Goal: Task Accomplishment & Management: Complete application form

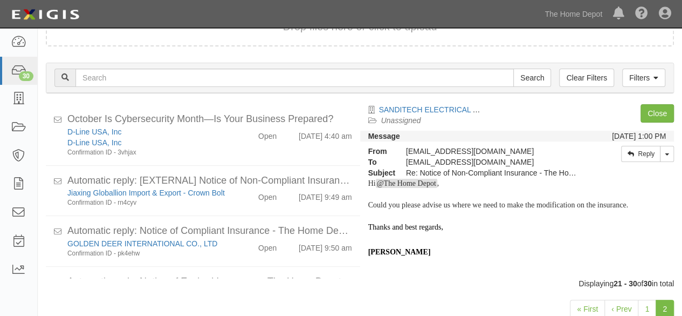
scroll to position [381, 0]
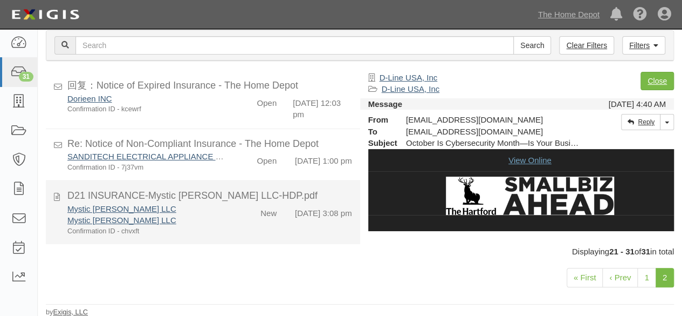
scroll to position [478, 0]
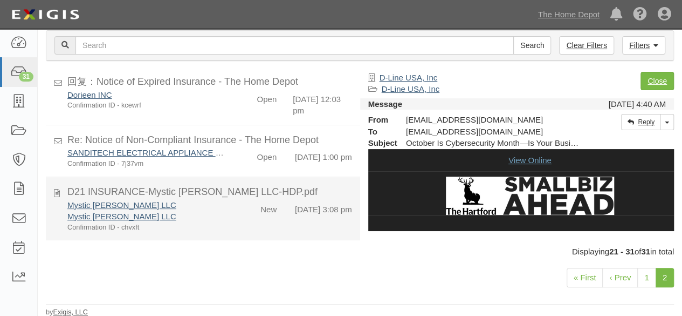
click at [225, 216] on div "Mystic Hazel LLC Mystic Hazel LLC Confirmation ID - chvxft" at bounding box center [146, 215] width 175 height 33
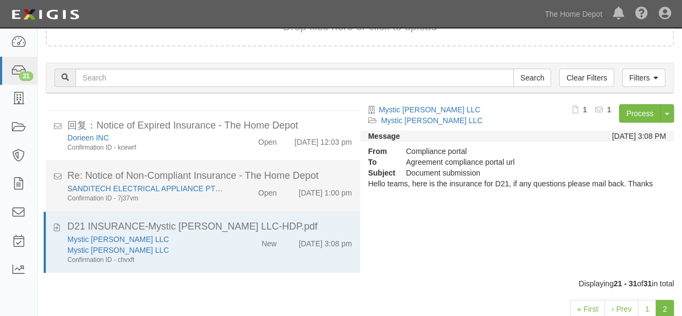
scroll to position [442, 0]
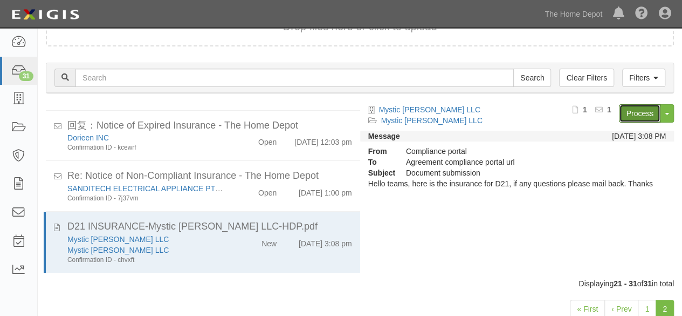
click at [633, 111] on link "Process" at bounding box center [640, 113] width 42 height 18
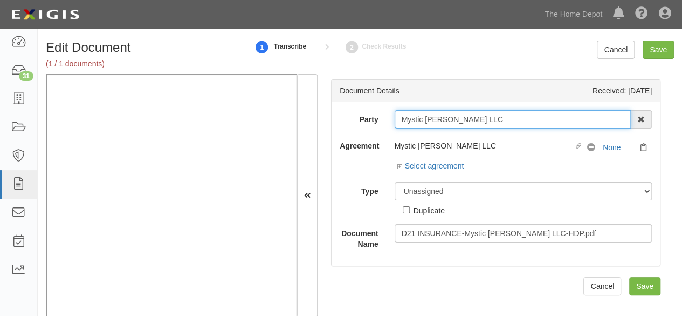
click at [463, 114] on input "Mystic Hazel LLC" at bounding box center [513, 119] width 237 height 18
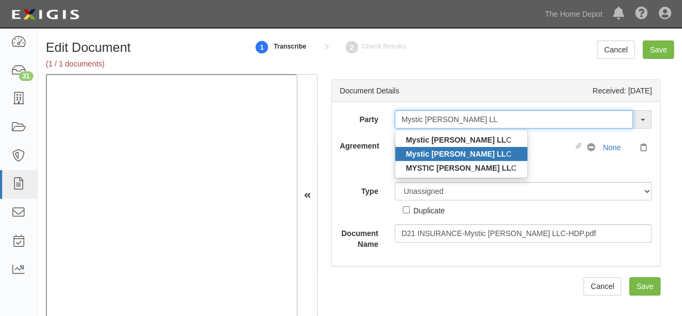
type input "Mystic Hazel LL"
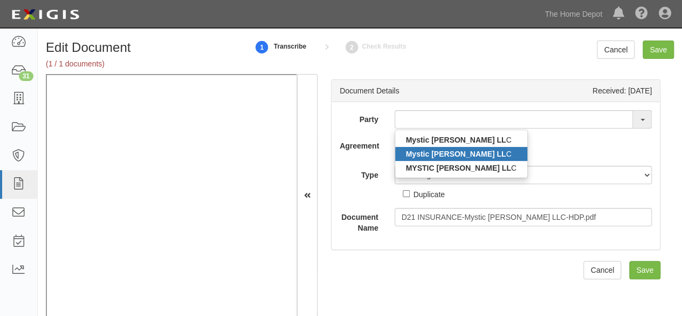
click at [425, 151] on strong "Mystic Hazel LL" at bounding box center [456, 153] width 100 height 9
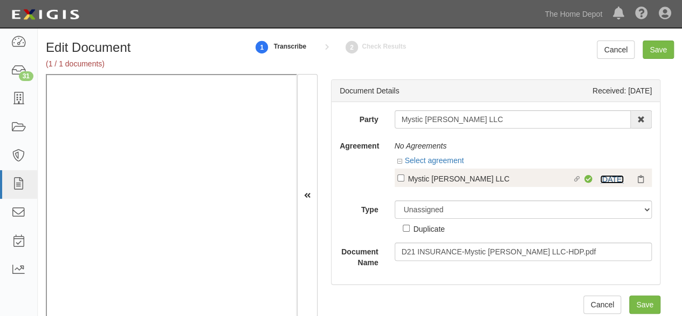
click at [606, 178] on link "1/29/26" at bounding box center [612, 179] width 24 height 9
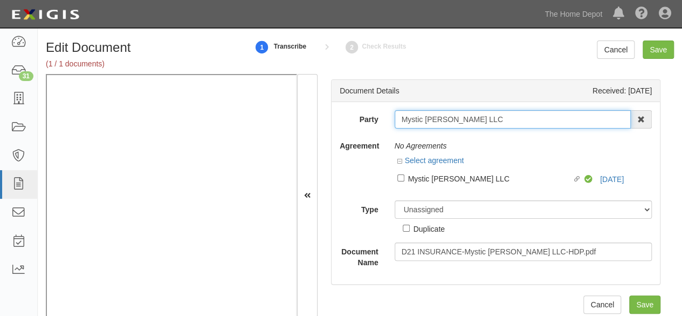
click at [471, 122] on input "Mystic Hazel LLC" at bounding box center [513, 119] width 237 height 18
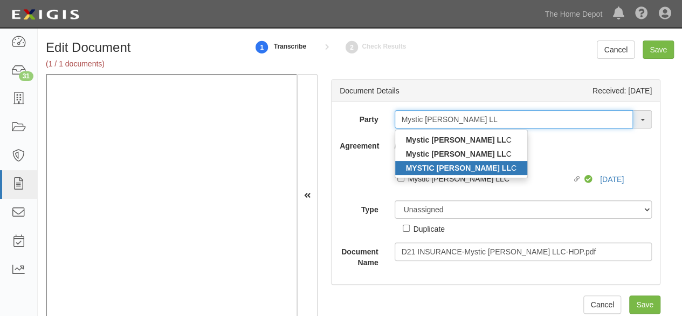
type input "Mystic Hazel LL"
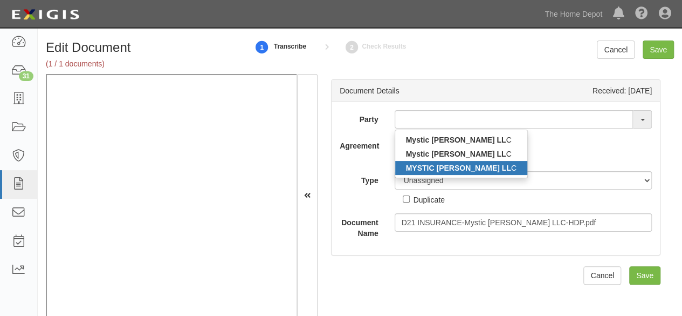
click at [422, 163] on strong "MYSTIC HAZEL LL" at bounding box center [458, 167] width 105 height 9
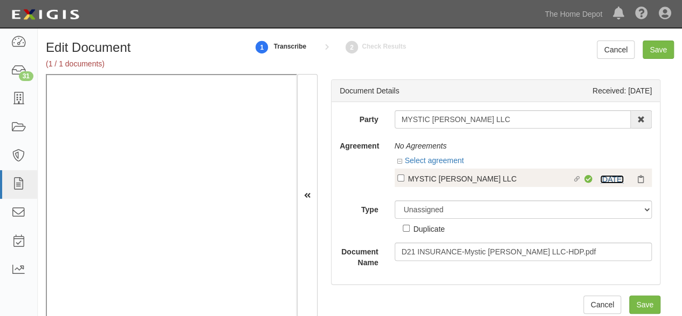
click at [600, 177] on link "1/29/26" at bounding box center [612, 179] width 24 height 9
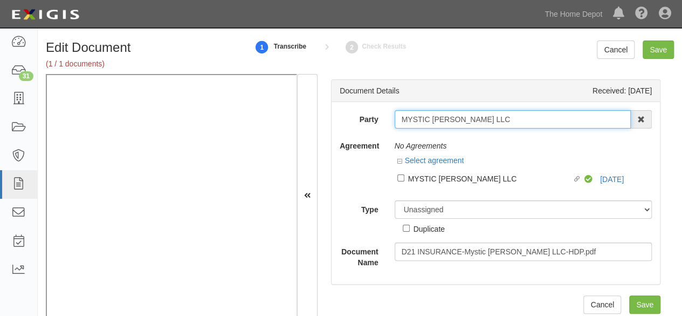
click at [484, 126] on input "MYSTIC HAZEL LLC" at bounding box center [513, 119] width 237 height 18
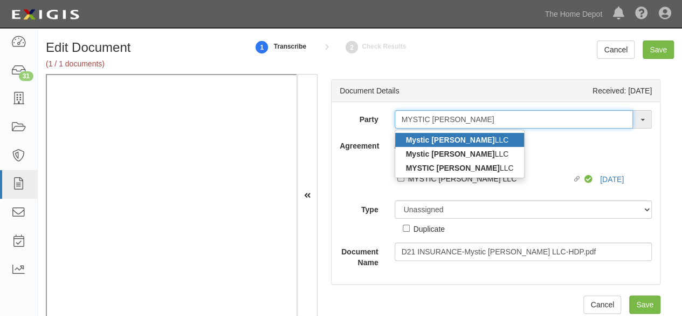
type input "MYSTIC HAZEL"
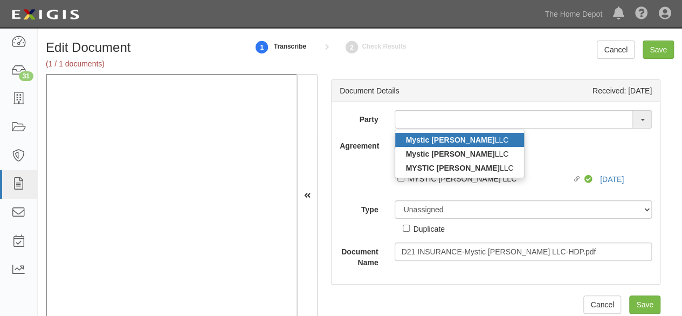
drag, startPoint x: 435, startPoint y: 136, endPoint x: 296, endPoint y: 138, distance: 139.7
click at [435, 136] on strong "Mystic Hazel" at bounding box center [450, 139] width 89 height 9
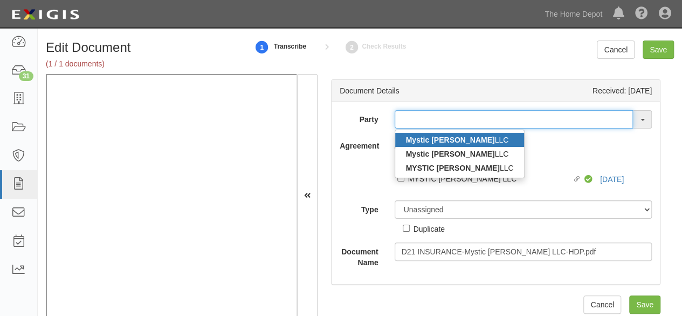
type input "Mystic Hazel LLC"
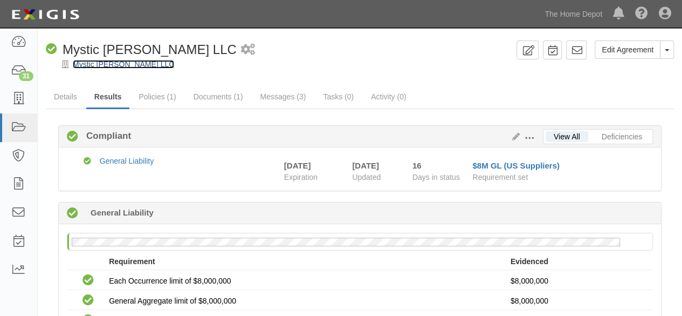
click at [90, 64] on link "Mystic [PERSON_NAME] LLC" at bounding box center [123, 64] width 101 height 9
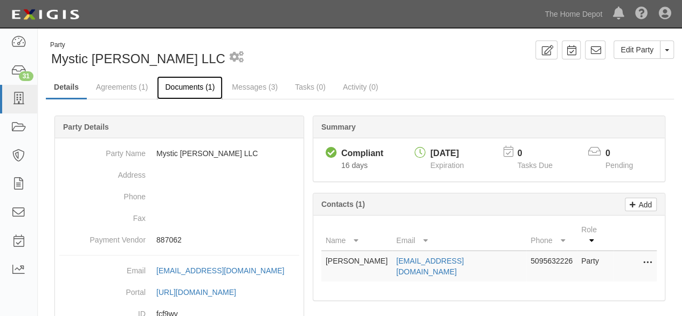
click at [188, 90] on link "Documents (1)" at bounding box center [190, 87] width 66 height 23
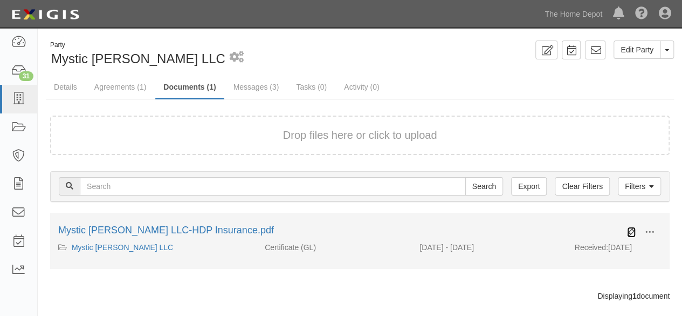
click at [632, 232] on icon at bounding box center [631, 232] width 9 height 9
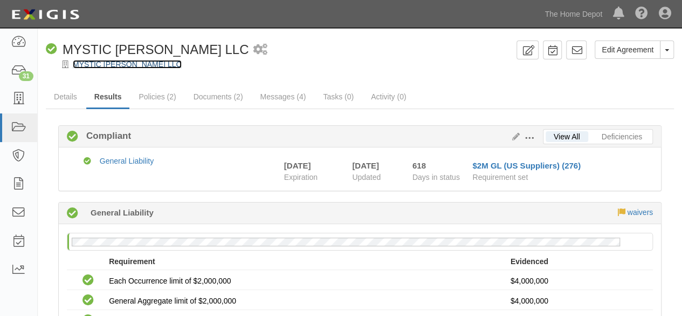
click at [135, 66] on link "MYSTIC [PERSON_NAME] LLC" at bounding box center [127, 64] width 109 height 9
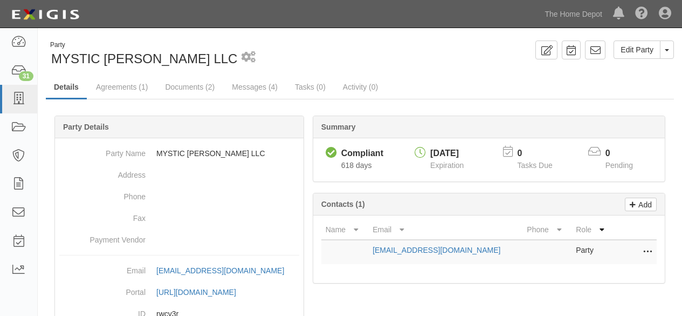
click at [199, 87] on link "Documents (2)" at bounding box center [190, 87] width 66 height 22
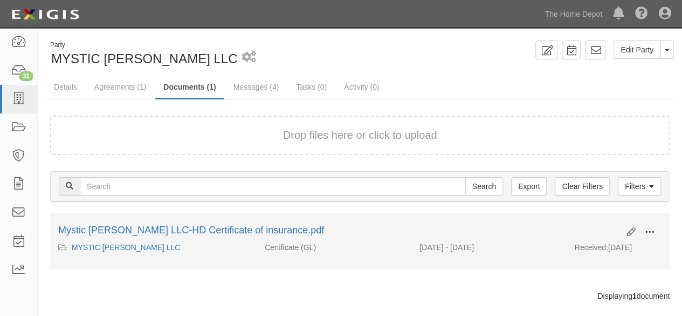
click at [646, 231] on span at bounding box center [650, 232] width 10 height 10
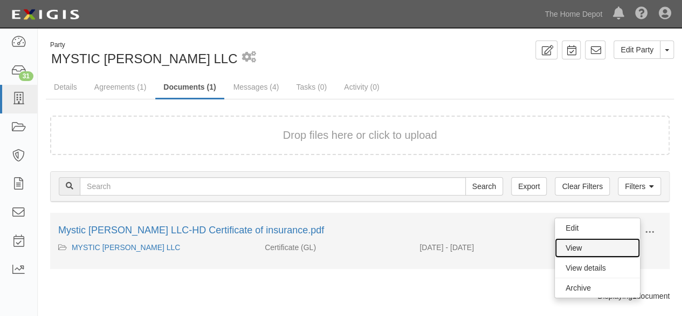
click at [626, 238] on link "View" at bounding box center [597, 247] width 85 height 19
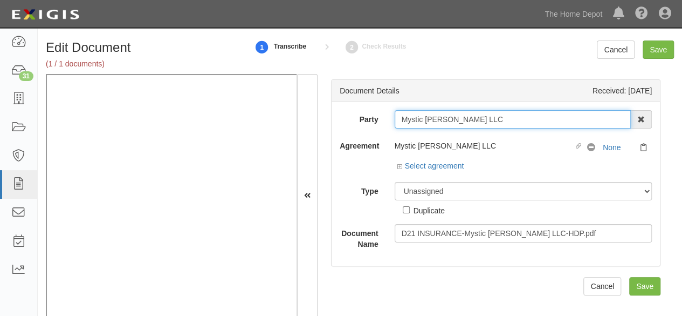
click at [413, 118] on input "Mystic Hazel LLC" at bounding box center [513, 119] width 237 height 18
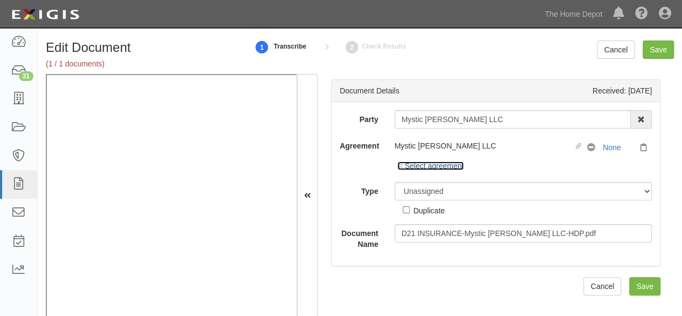
click at [440, 167] on link "Select agreement" at bounding box center [431, 165] width 67 height 9
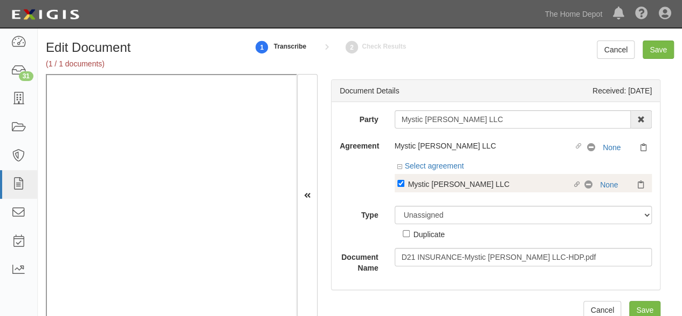
click at [423, 185] on div "Mystic Hazel LLC" at bounding box center [490, 183] width 165 height 12
click at [405, 185] on input "Linked agreement Mystic Hazel LLC Linked agreement" at bounding box center [401, 183] width 7 height 7
checkbox input "false"
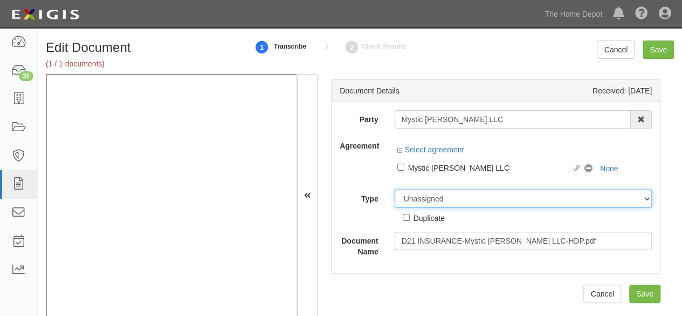
click at [418, 199] on select "Unassigned Binder Cancellation Notice Certificate Contract Endorsement Insuranc…" at bounding box center [524, 198] width 258 height 18
select select "OtherDetail"
click at [395, 189] on select "Unassigned Binder Cancellation Notice Certificate Contract Endorsement Insuranc…" at bounding box center [524, 198] width 258 height 18
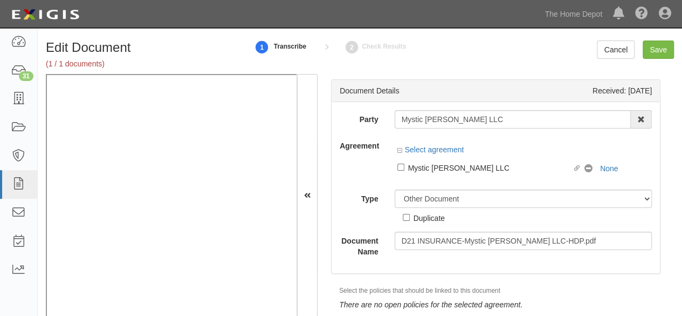
click at [420, 217] on div "Duplicate" at bounding box center [429, 217] width 31 height 12
click at [410, 217] on input "Duplicate" at bounding box center [406, 217] width 7 height 7
checkbox input "true"
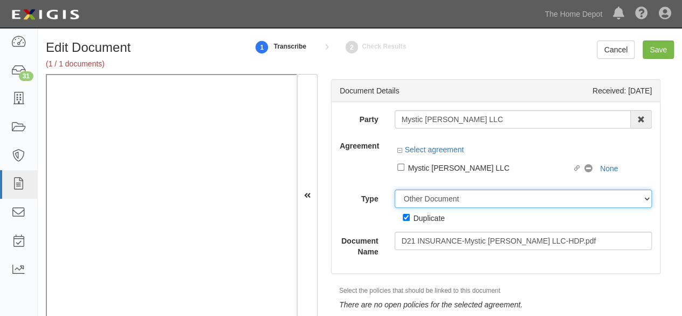
drag, startPoint x: 415, startPoint y: 202, endPoint x: 415, endPoint y: 196, distance: 5.9
click at [415, 201] on select "Unassigned Binder Cancellation Notice Certificate Contract Endorsement Insuranc…" at bounding box center [524, 198] width 258 height 18
select select "CertificateDetail"
click at [395, 189] on select "Unassigned Binder Cancellation Notice Certificate Contract Endorsement Insuranc…" at bounding box center [524, 198] width 258 height 18
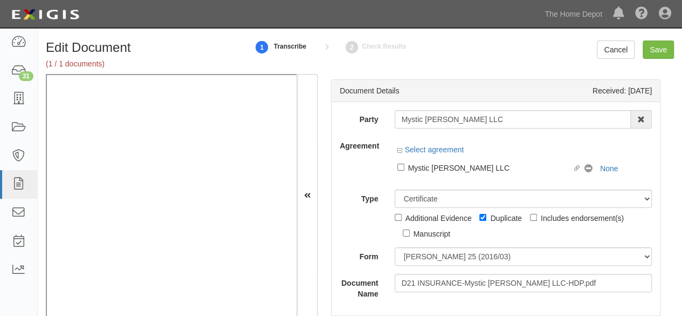
click at [498, 216] on div "Duplicate" at bounding box center [505, 217] width 31 height 12
click at [487, 216] on input "Duplicate" at bounding box center [483, 217] width 7 height 7
checkbox input "false"
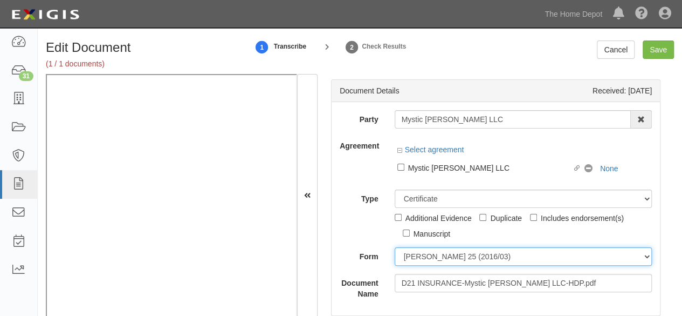
click at [402, 256] on select "ACORD 25 (2016/03) ACORD 101 ACORD 855 NY (2014/05) General" at bounding box center [524, 256] width 258 height 18
select select "GeneralFormDetail"
click at [395, 247] on select "ACORD 25 (2016/03) ACORD 101 ACORD 855 NY (2014/05) General" at bounding box center [524, 256] width 258 height 18
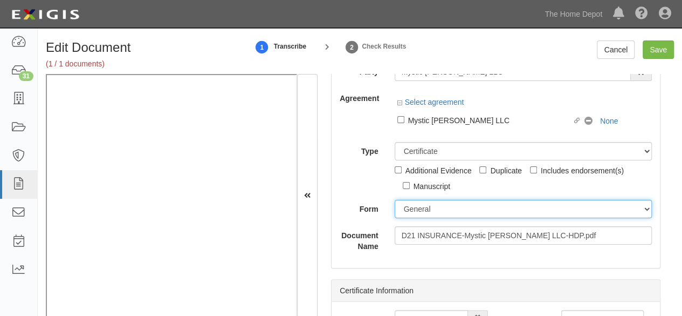
scroll to position [108, 0]
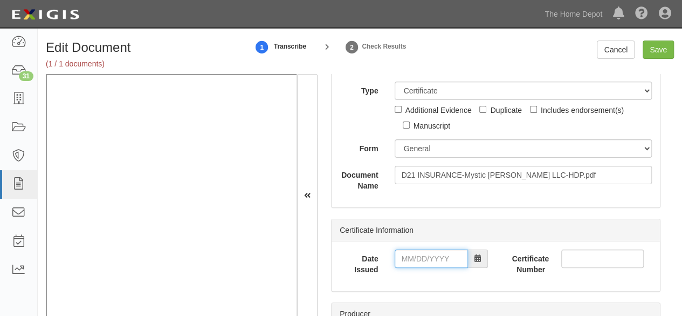
click at [425, 258] on input "Date Issued" at bounding box center [431, 258] width 73 height 18
click at [359, 132] on div "Party Mystic Hazel LLC 1000576868 Ontario Inc. 10 STRAWBERRY STREET 115282 CANA…" at bounding box center [496, 96] width 312 height 189
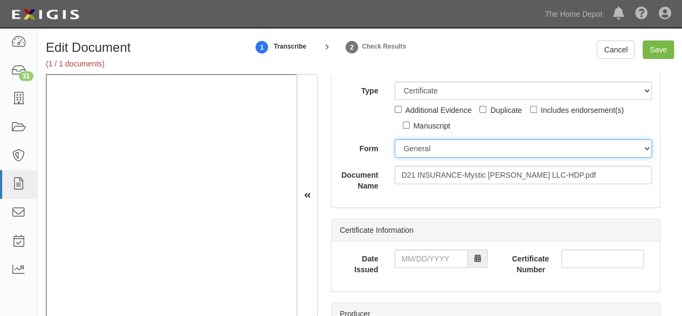
click at [409, 145] on select "ACORD 25 (2016/03) ACORD 101 ACORD 855 NY (2014/05) General" at bounding box center [524, 148] width 258 height 18
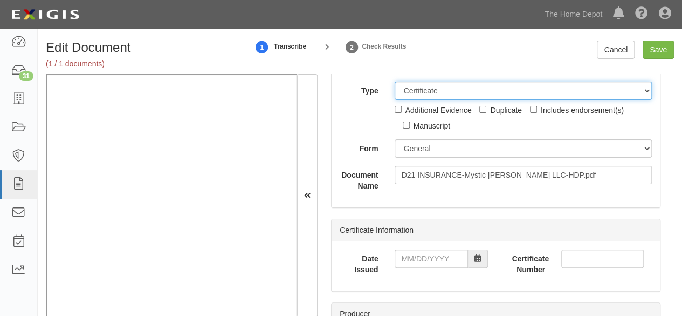
click at [418, 92] on select "Unassigned Binder Cancellation Notice Certificate Contract Endorsement Insuranc…" at bounding box center [524, 90] width 258 height 18
select select "OtherDetail"
click at [395, 100] on select "Unassigned Binder Cancellation Notice Certificate Contract Endorsement Insuranc…" at bounding box center [524, 90] width 258 height 18
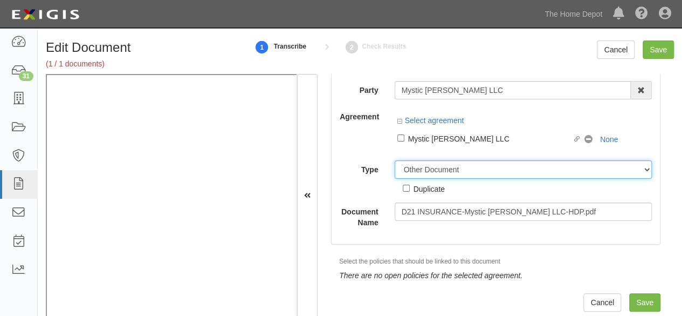
scroll to position [28, 0]
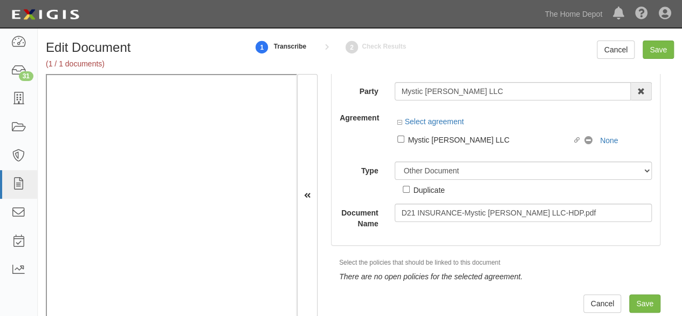
click at [420, 191] on div "Duplicate" at bounding box center [429, 189] width 31 height 12
click at [410, 191] on input "Duplicate" at bounding box center [406, 189] width 7 height 7
checkbox input "true"
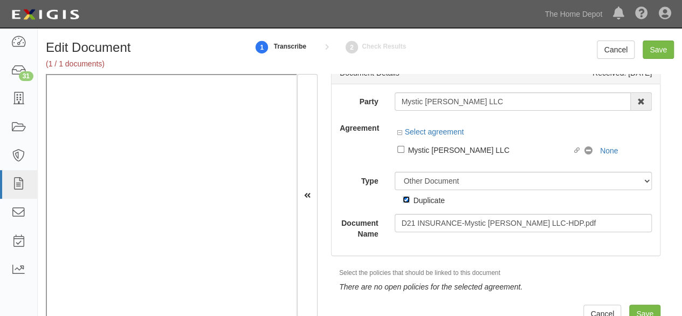
scroll to position [0, 0]
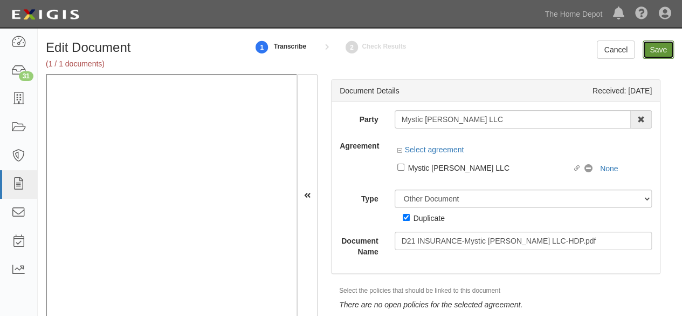
click at [654, 57] on input "Save" at bounding box center [658, 49] width 31 height 18
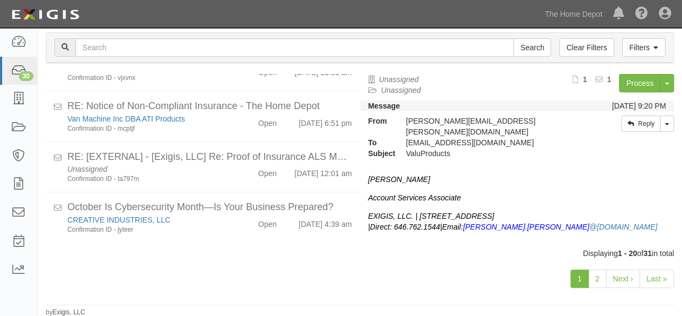
scroll to position [52, 0]
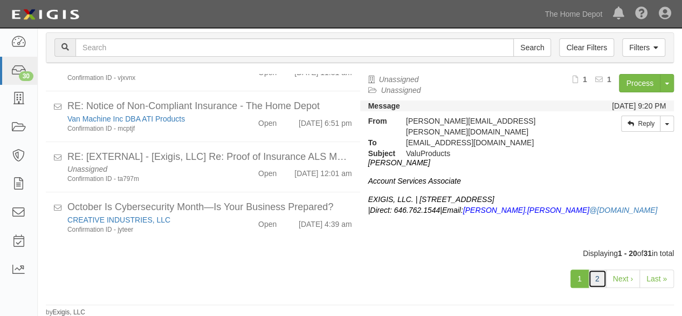
click at [598, 275] on link "2" at bounding box center [598, 278] width 18 height 18
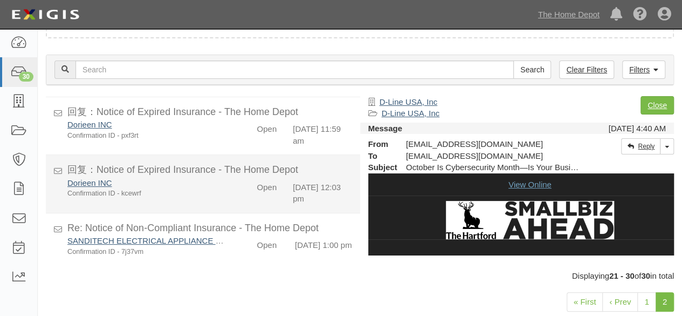
scroll to position [53, 0]
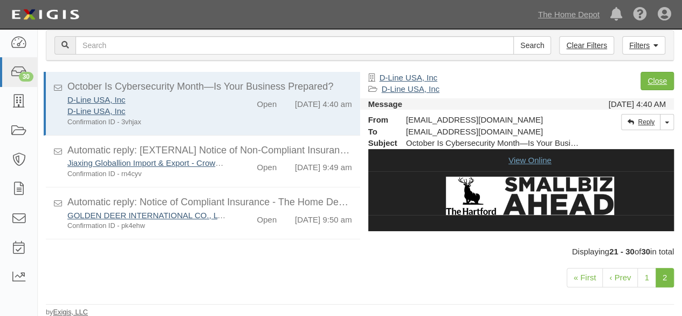
scroll to position [415, 0]
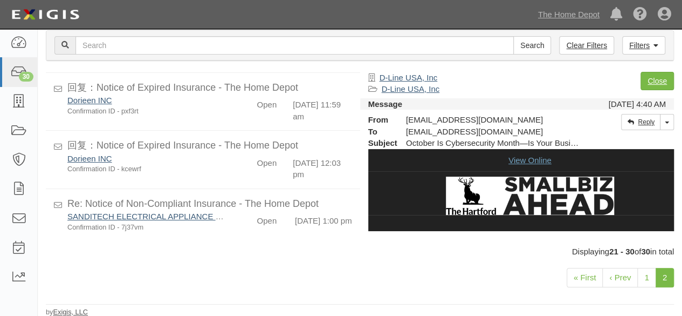
click at [237, 257] on div "« First ‹ Prev 1 2" at bounding box center [360, 279] width 645 height 44
